Goal: Check status: Check status

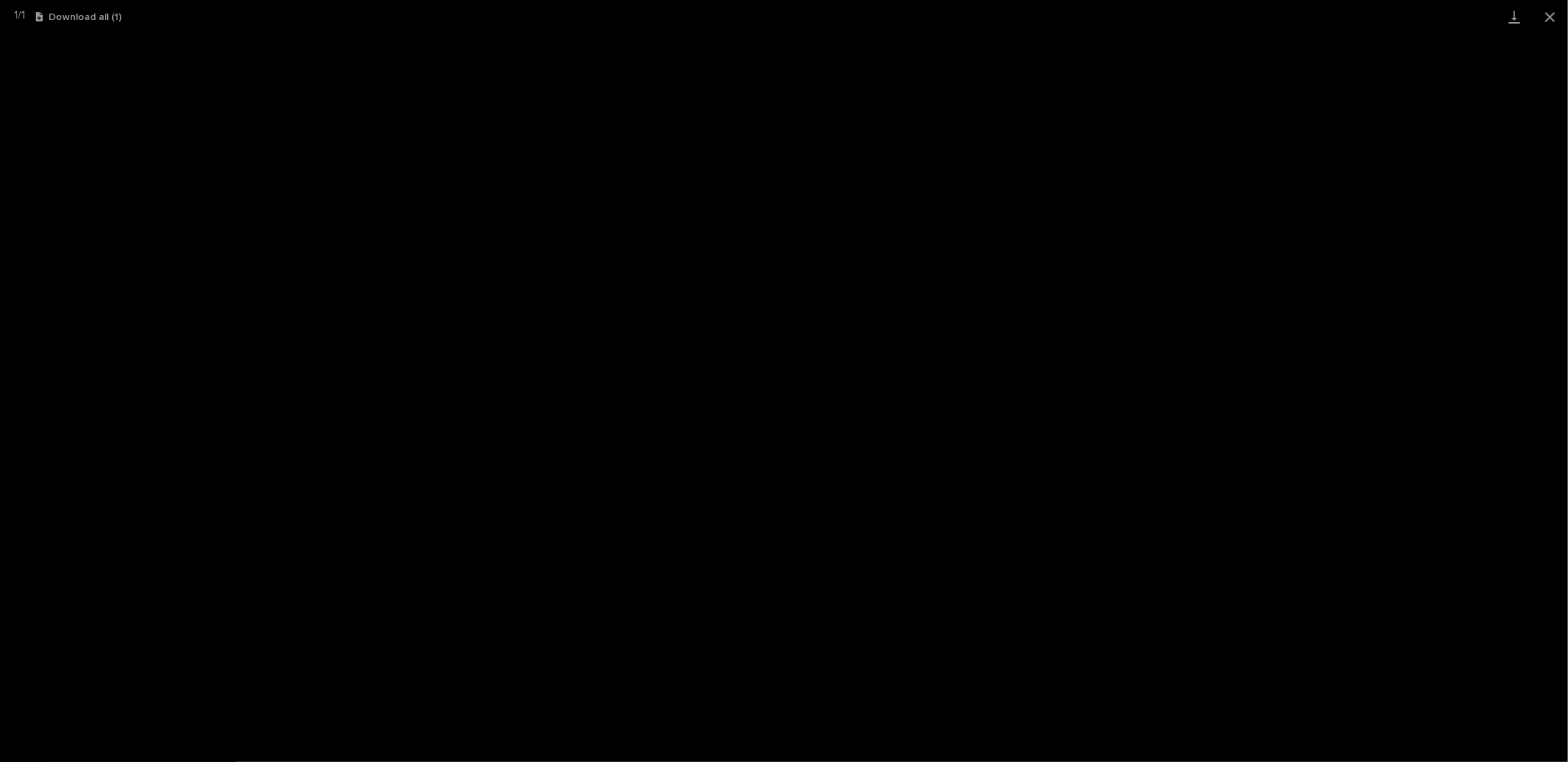
scroll to position [35, 0]
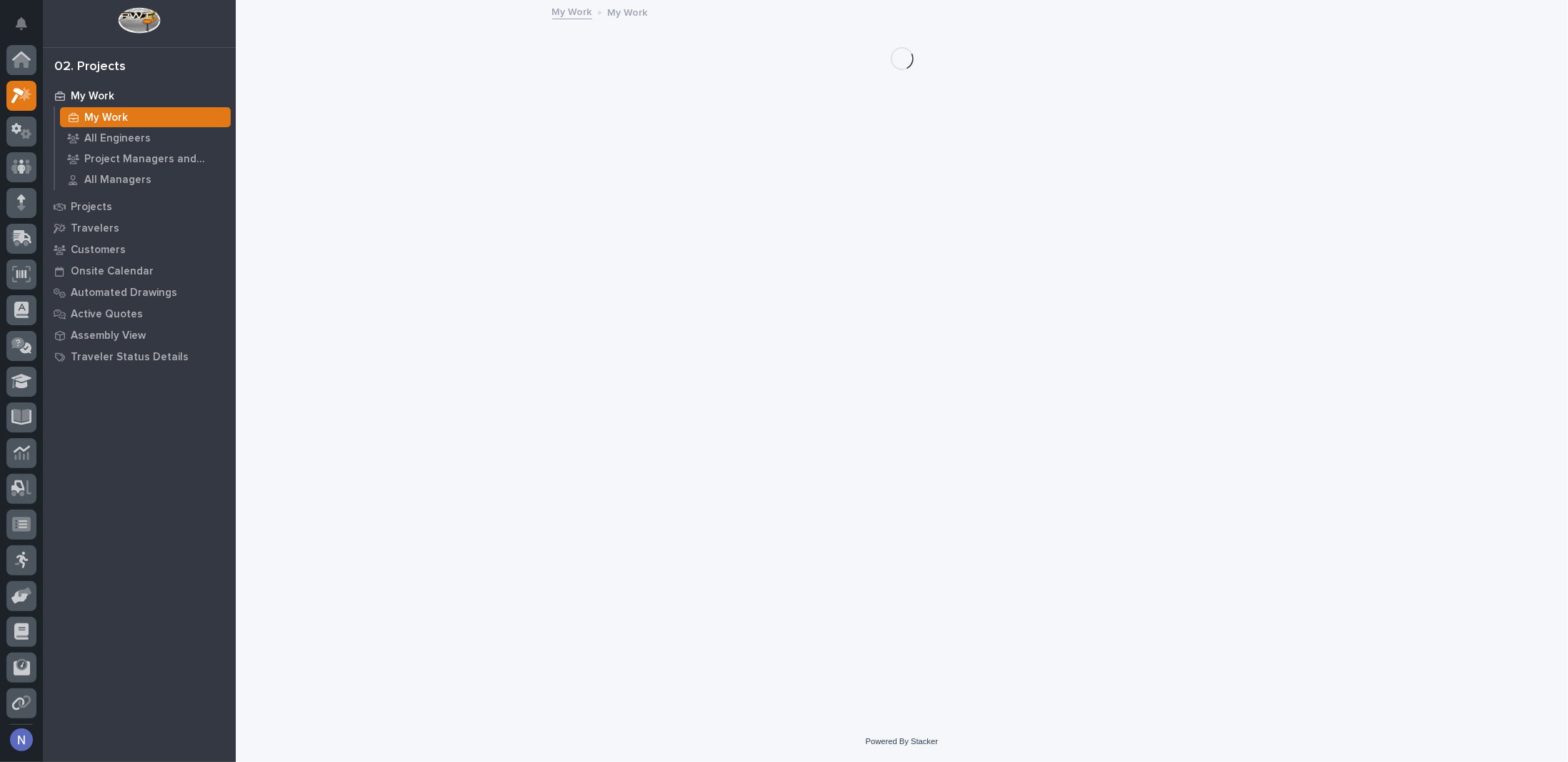
scroll to position [35, 0]
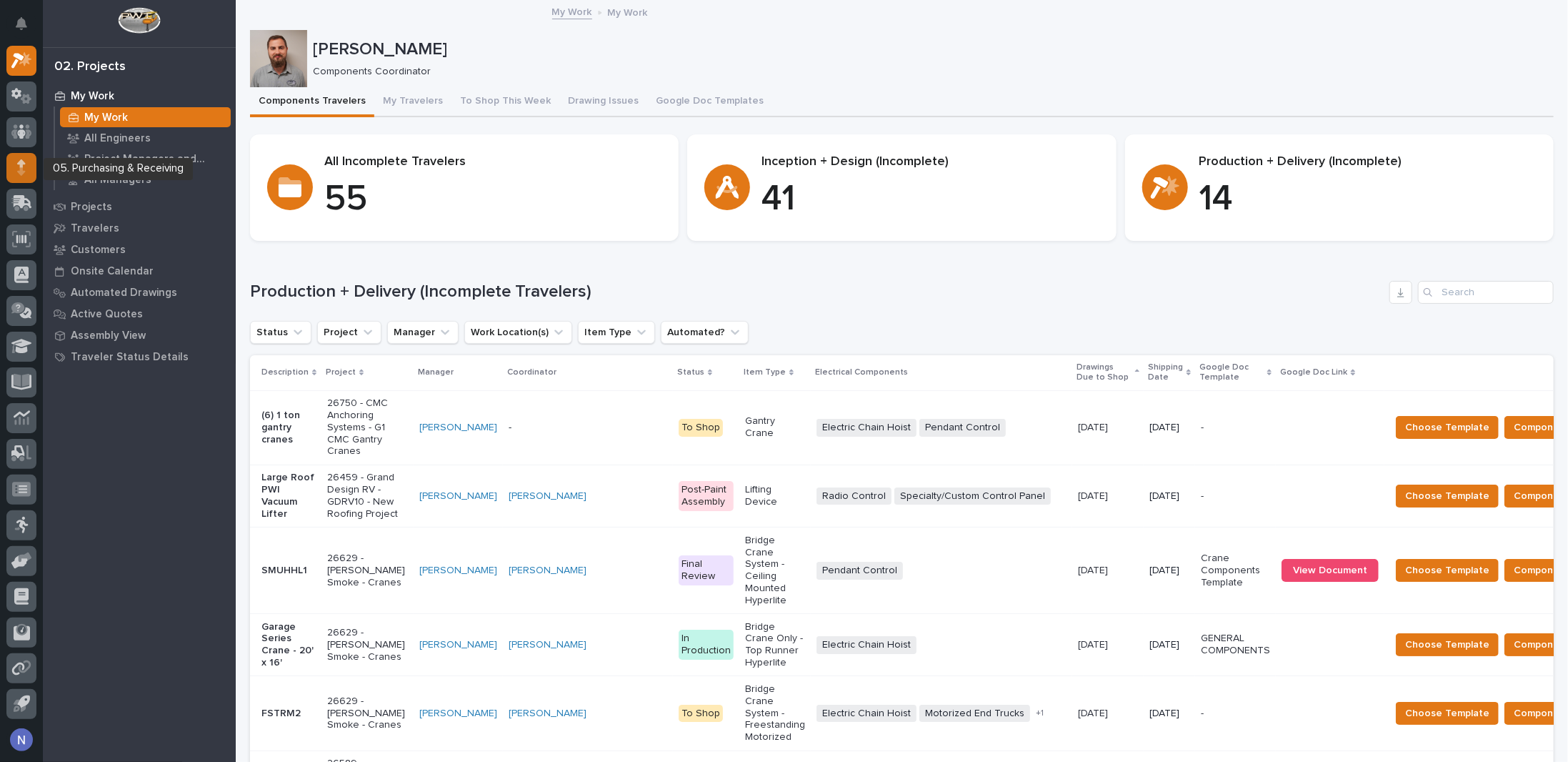
click at [14, 156] on div at bounding box center [22, 168] width 30 height 30
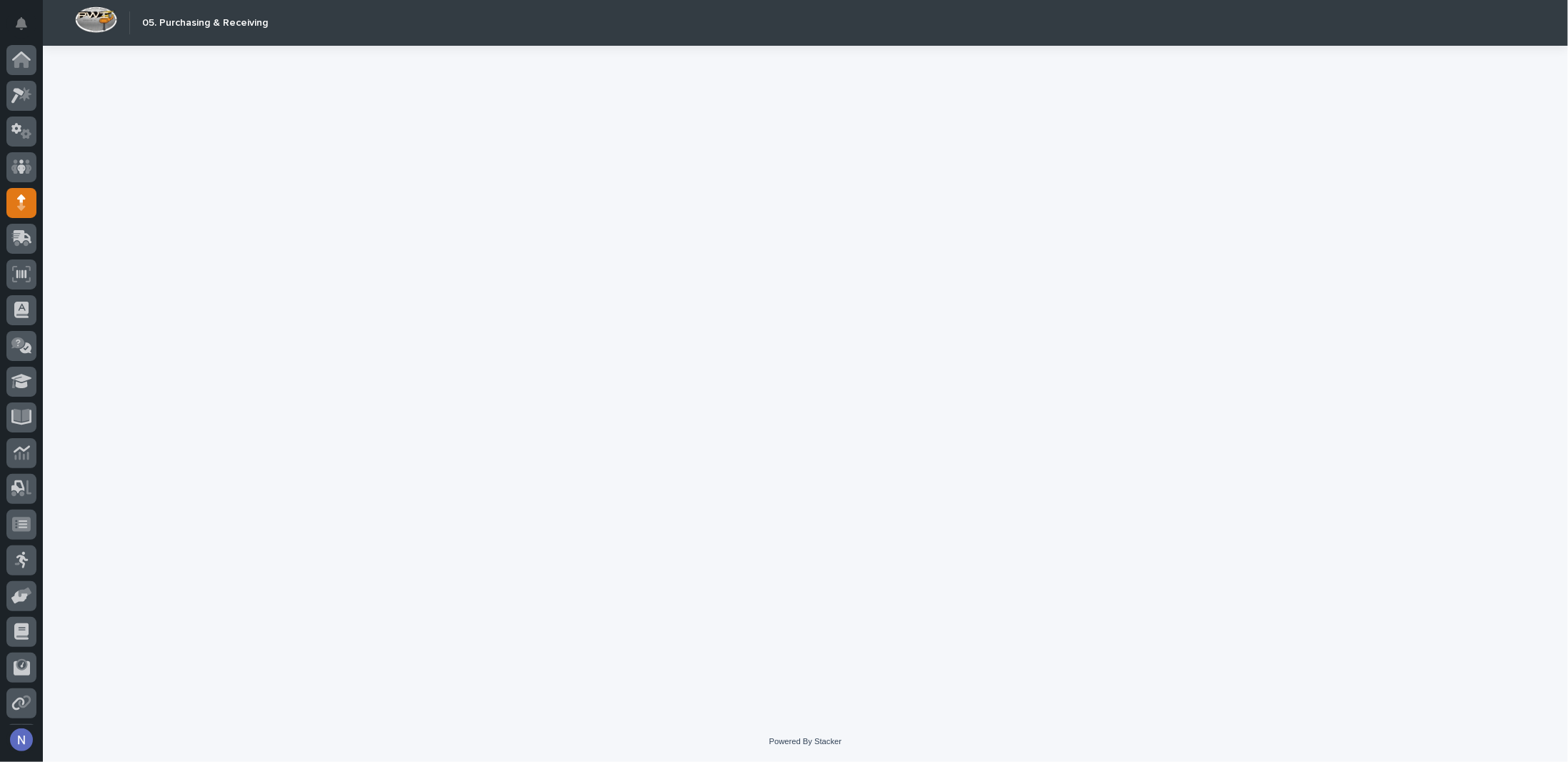
scroll to position [35, 0]
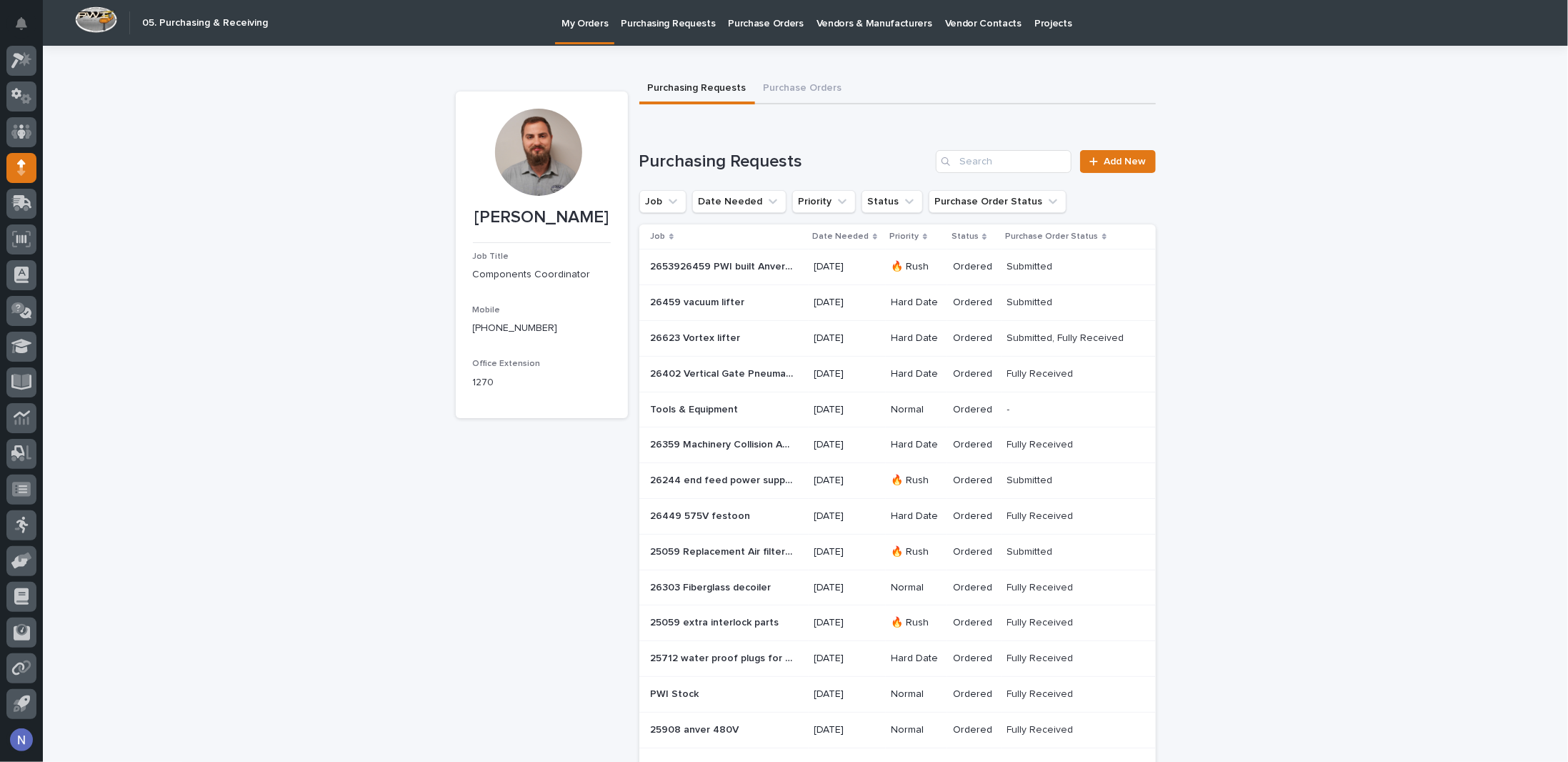
click at [703, 22] on p "Purchasing Requests" at bounding box center [668, 15] width 94 height 30
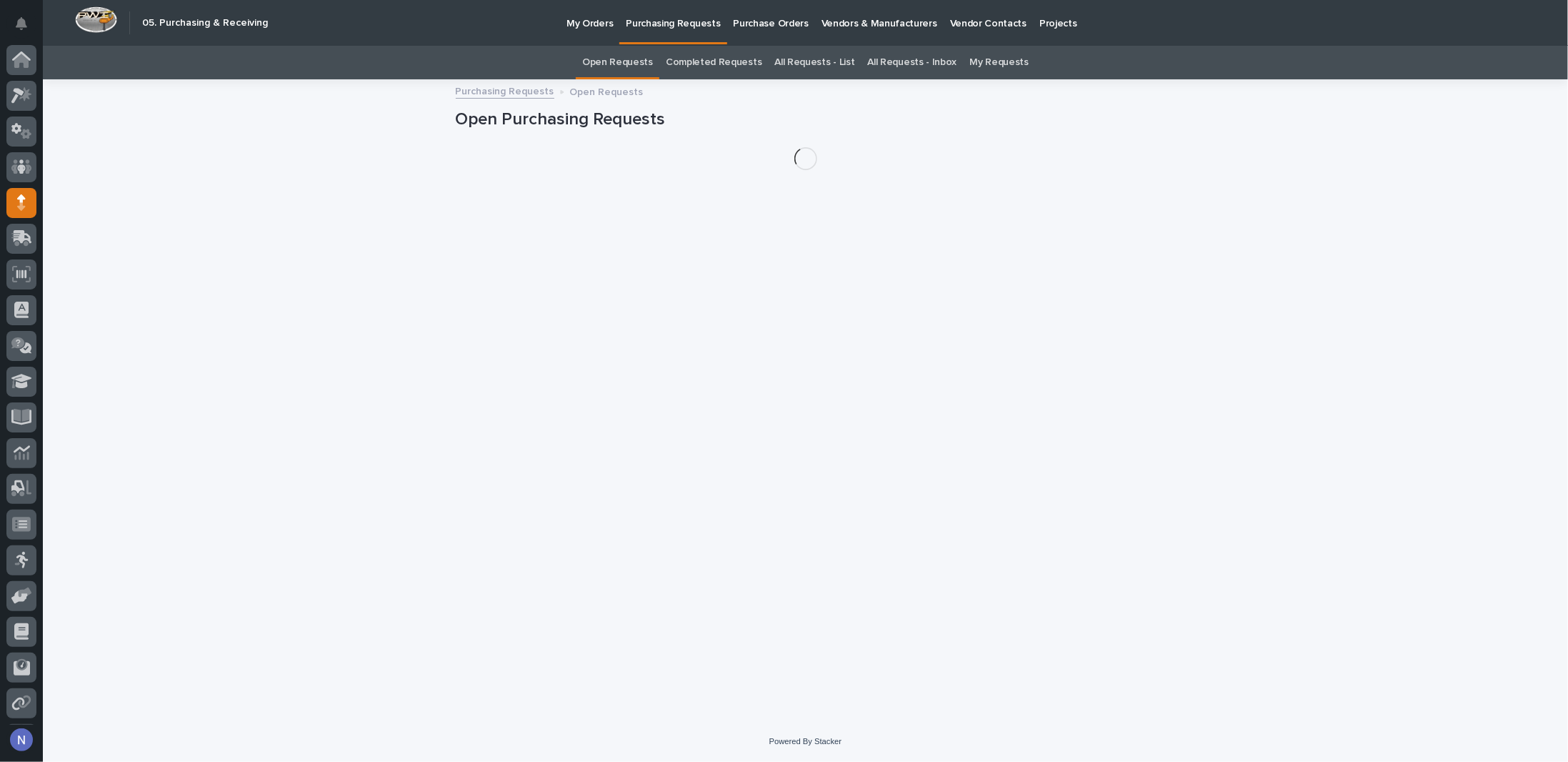
scroll to position [35, 0]
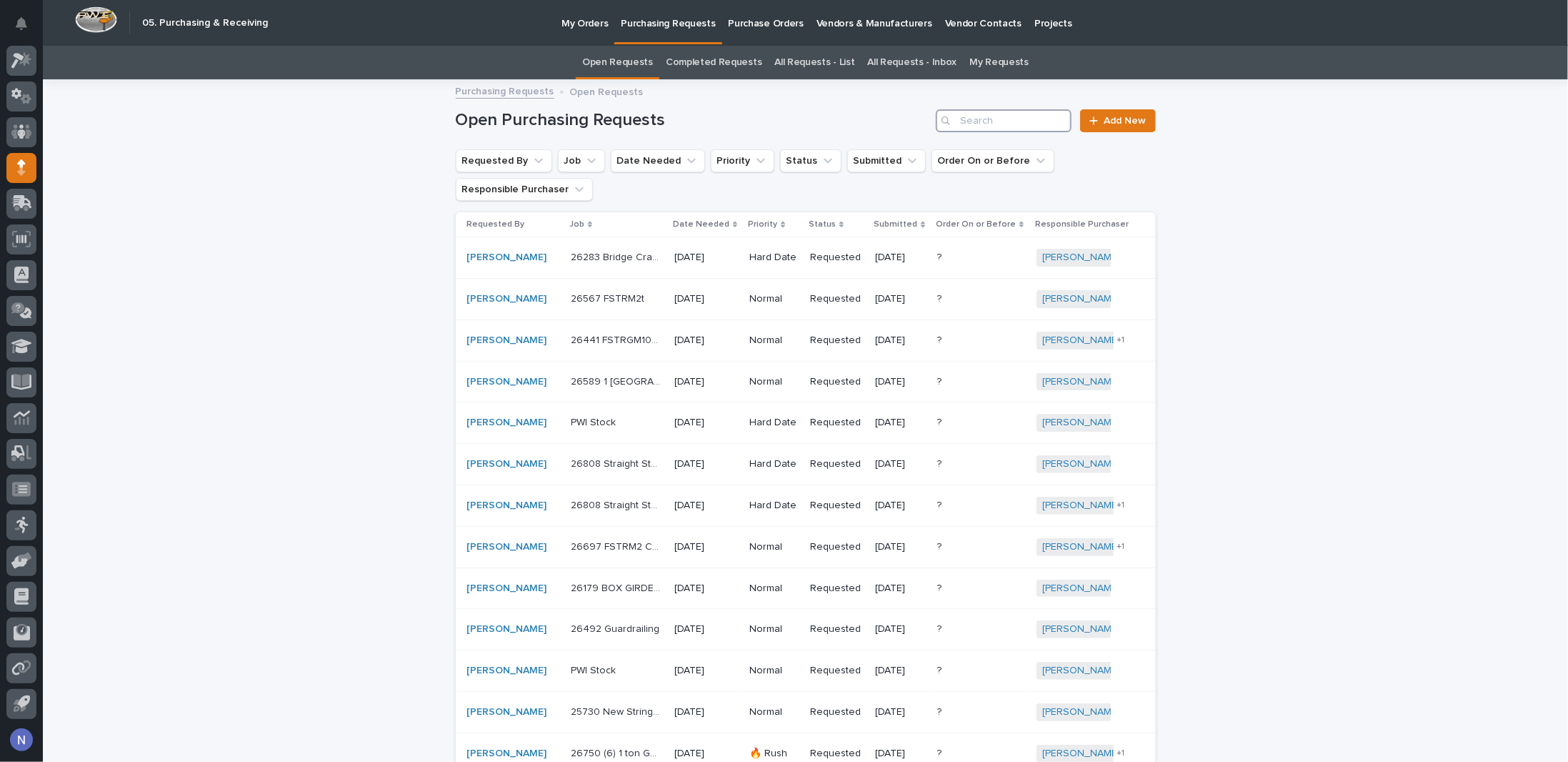
click at [1004, 114] on input "Search" at bounding box center [1003, 121] width 136 height 22
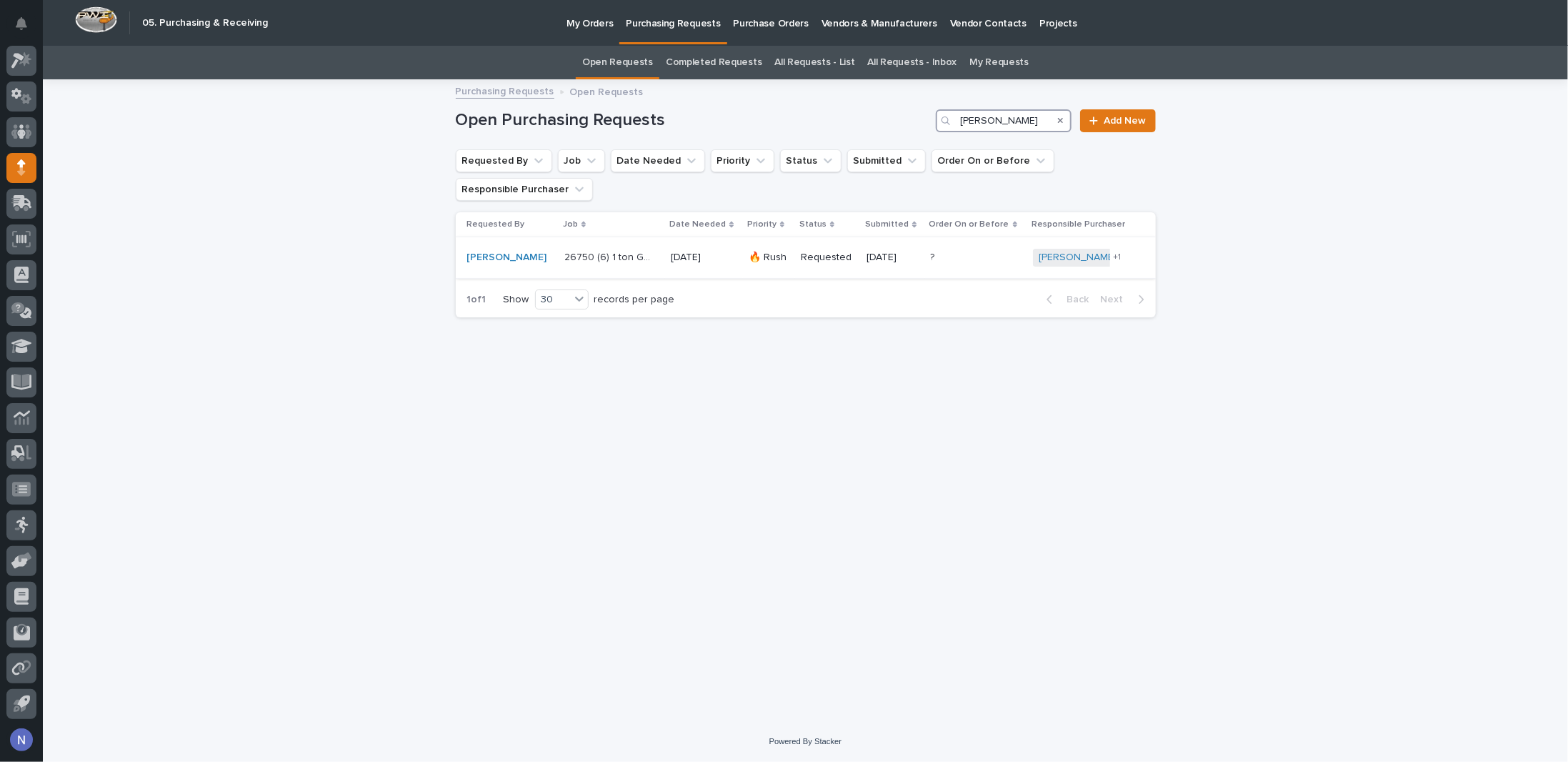
type input "[PERSON_NAME]"
click at [649, 257] on div "26750 (6) 1 ton Gantry Cranes 26750 (6) 1 ton Gantry Cranes" at bounding box center [612, 257] width 95 height 23
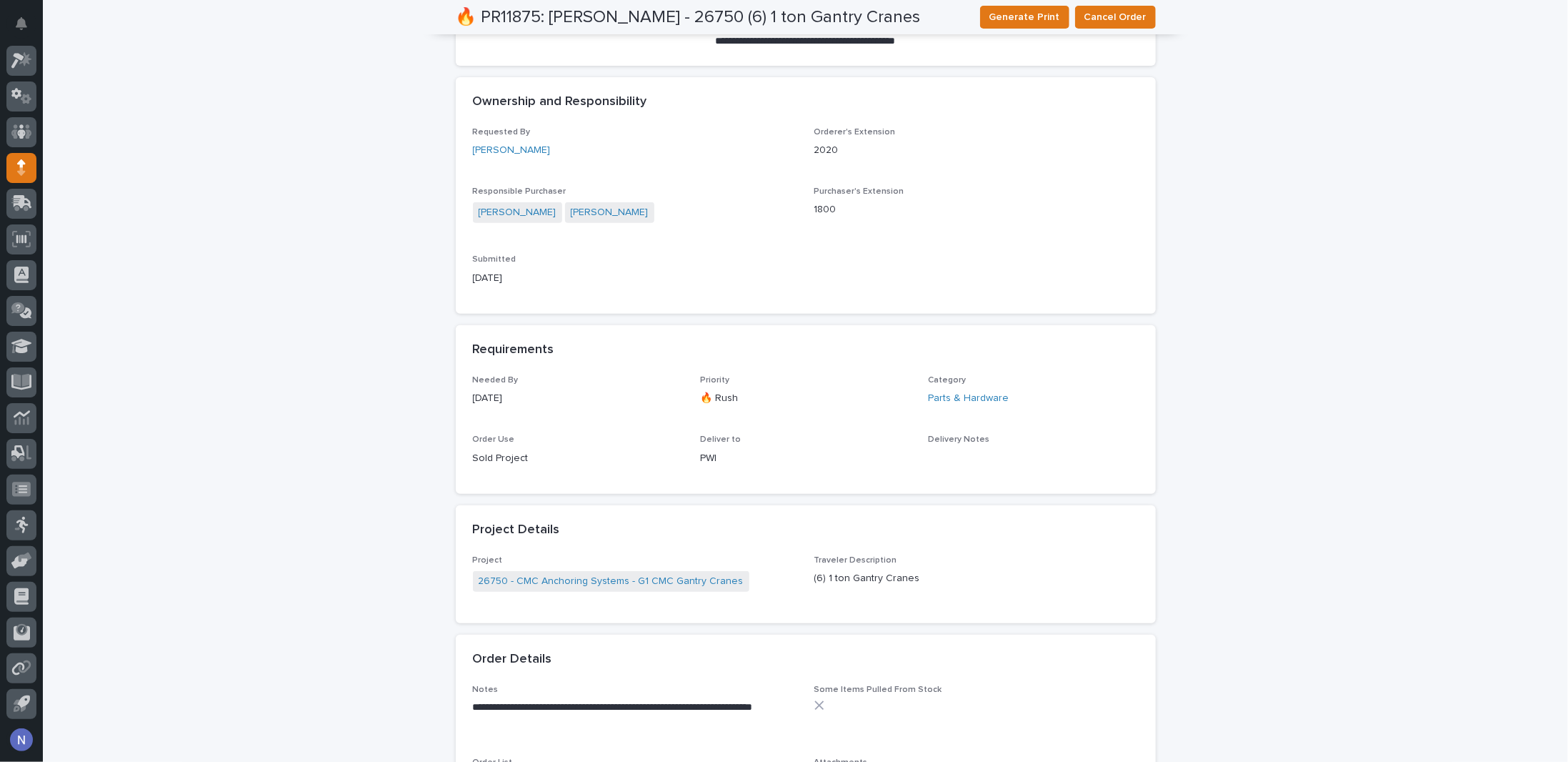
scroll to position [548, 0]
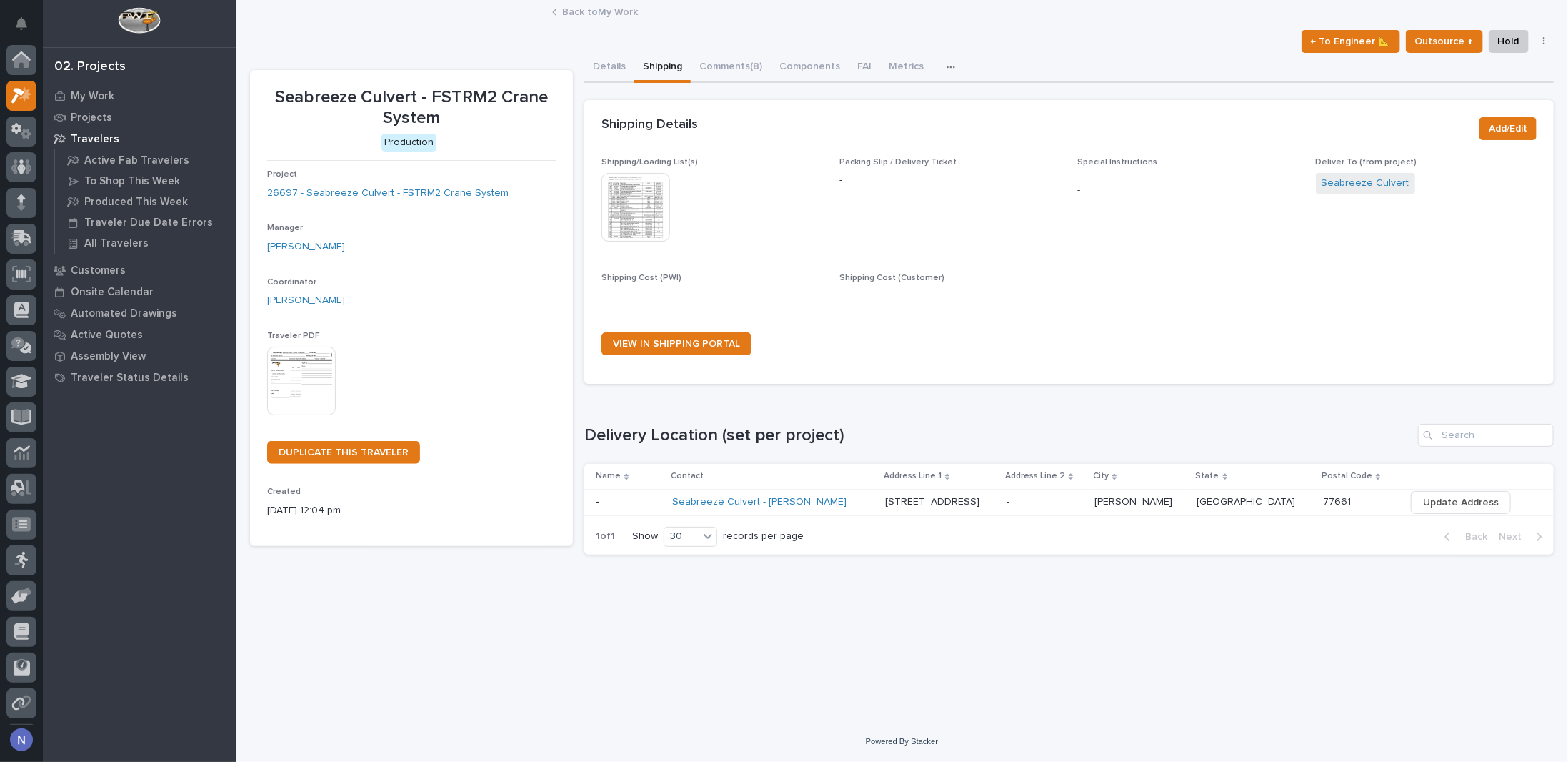
scroll to position [35, 0]
click at [86, 91] on p "My Work" at bounding box center [93, 96] width 44 height 13
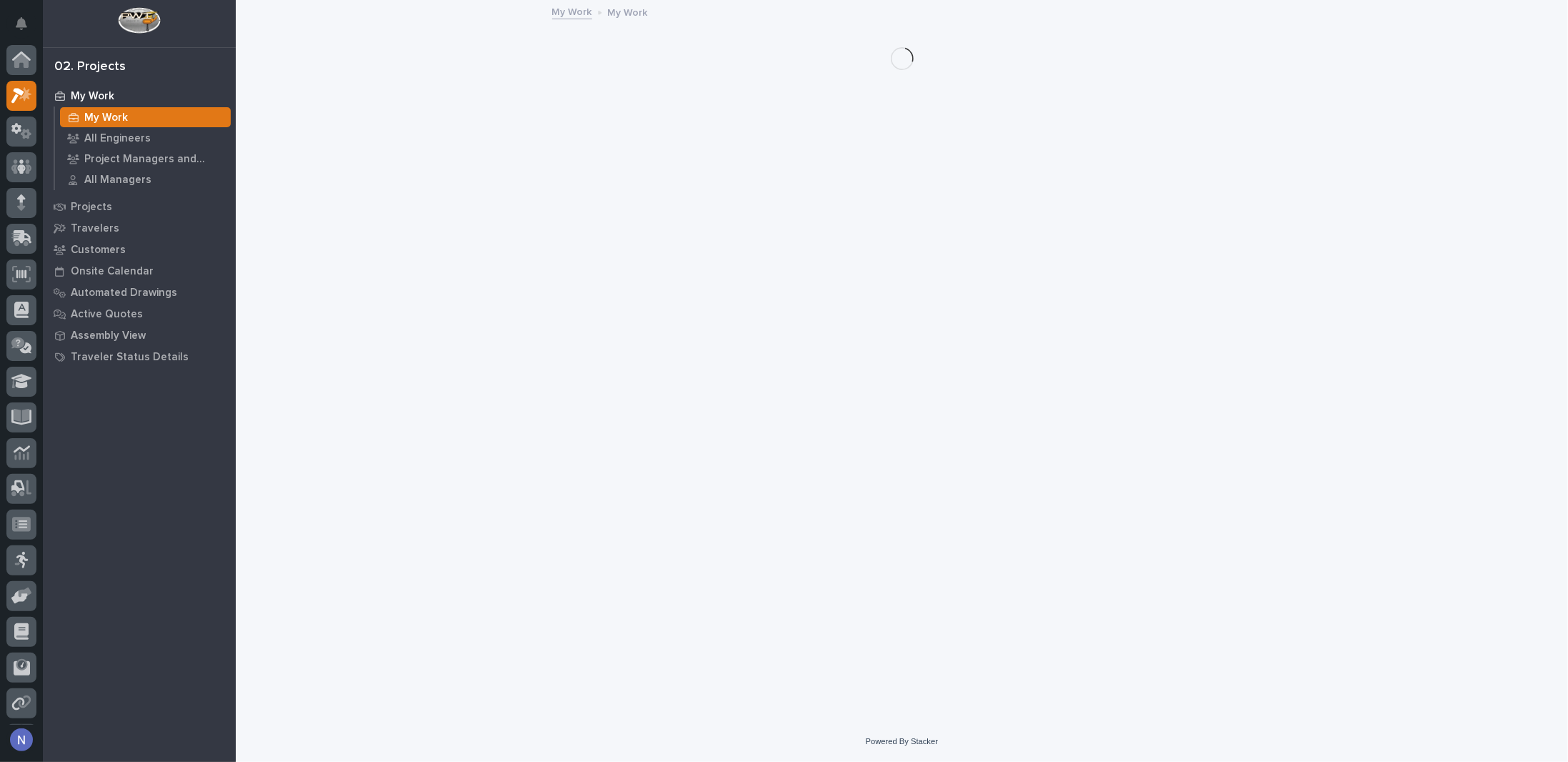
scroll to position [35, 0]
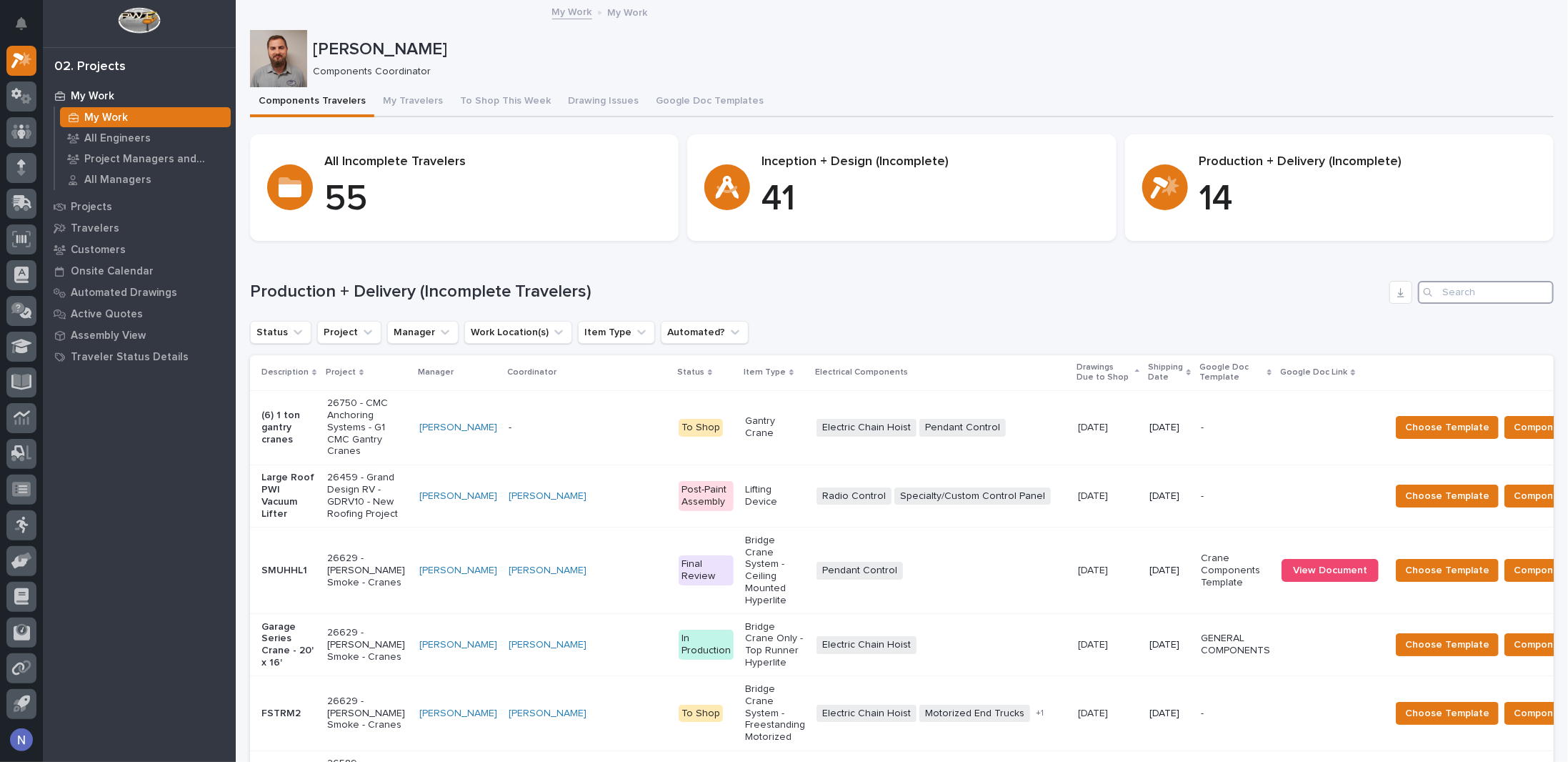
click at [1471, 283] on input "Search" at bounding box center [1486, 292] width 136 height 22
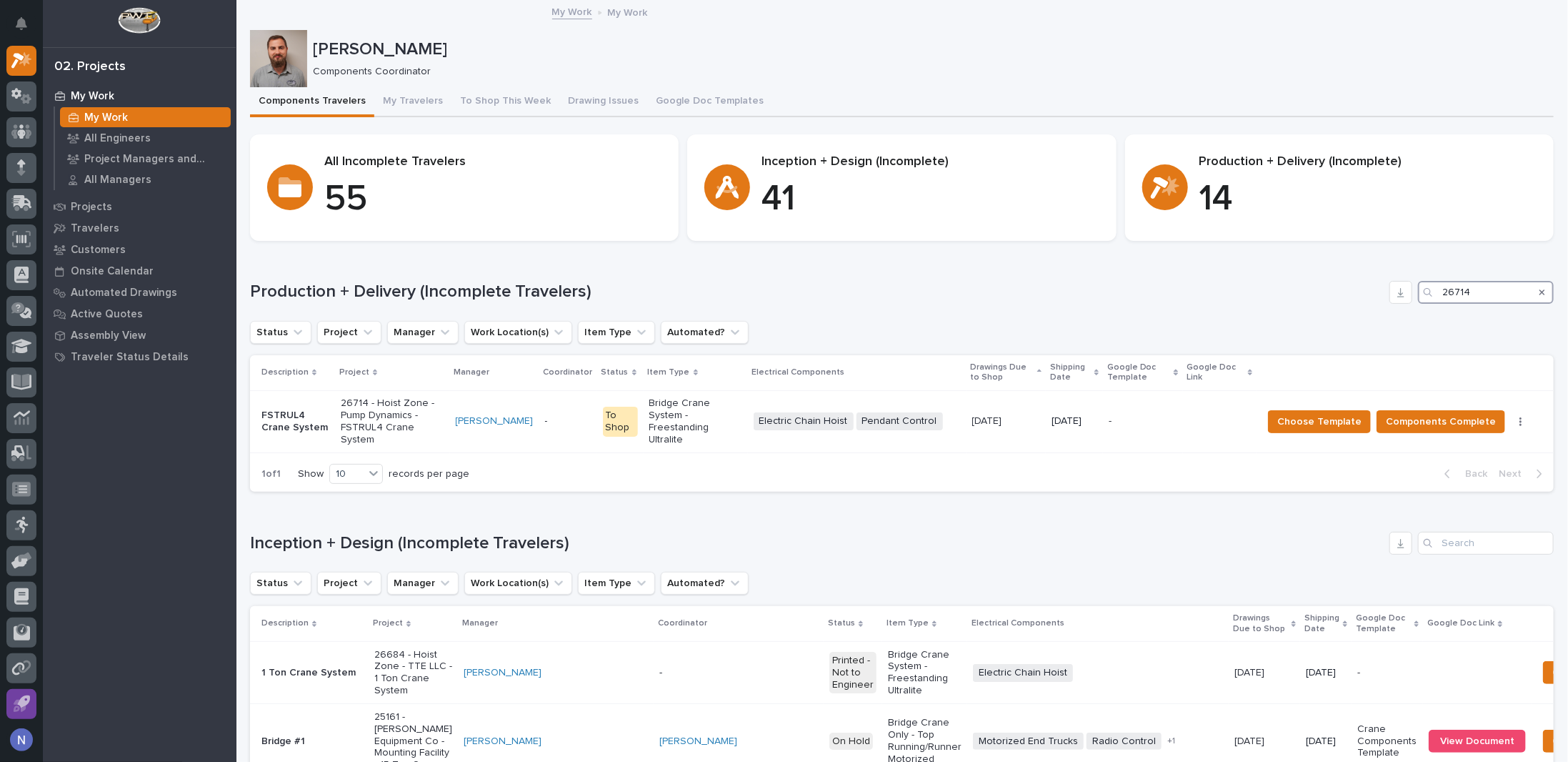
type input "26714"
